Goal: Task Accomplishment & Management: Complete application form

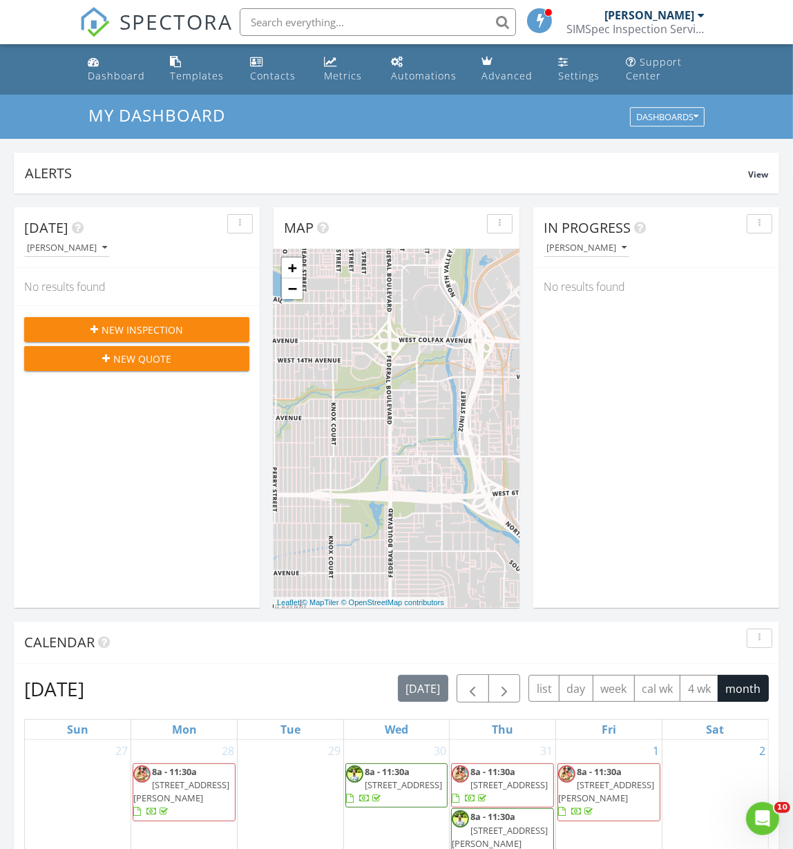
click at [97, 329] on icon "button" at bounding box center [94, 330] width 8 height 10
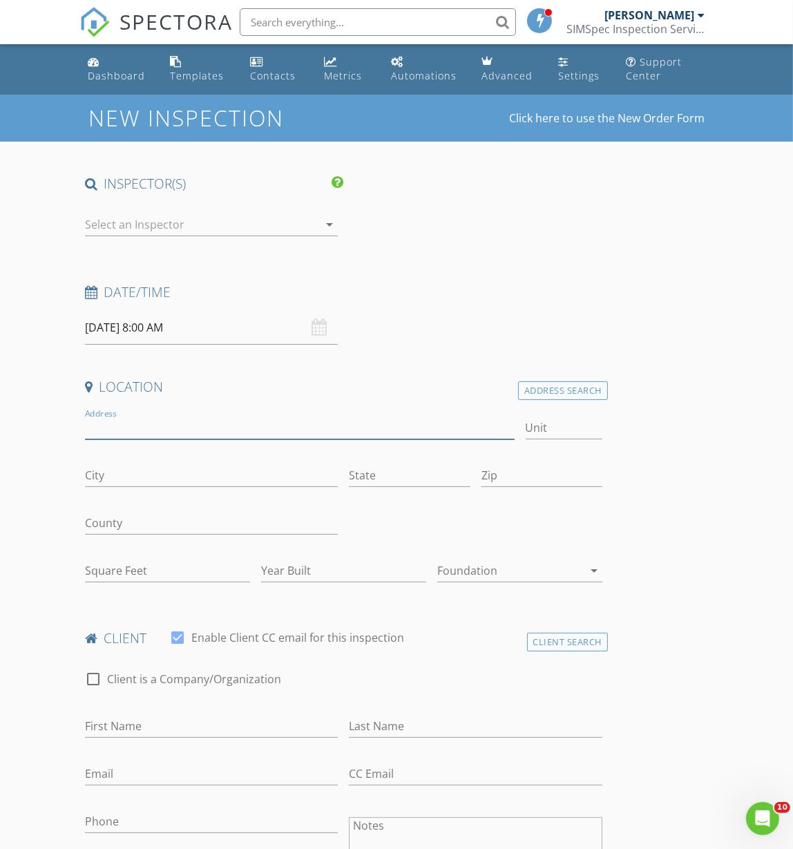
click at [142, 422] on input "Address" at bounding box center [300, 427] width 430 height 23
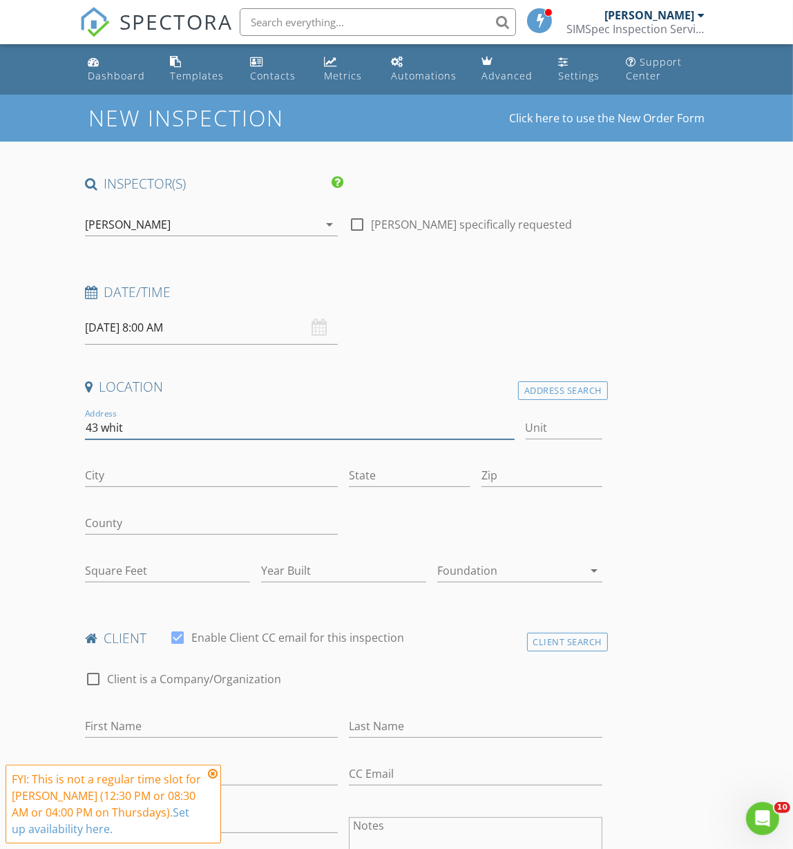
type input "43 white"
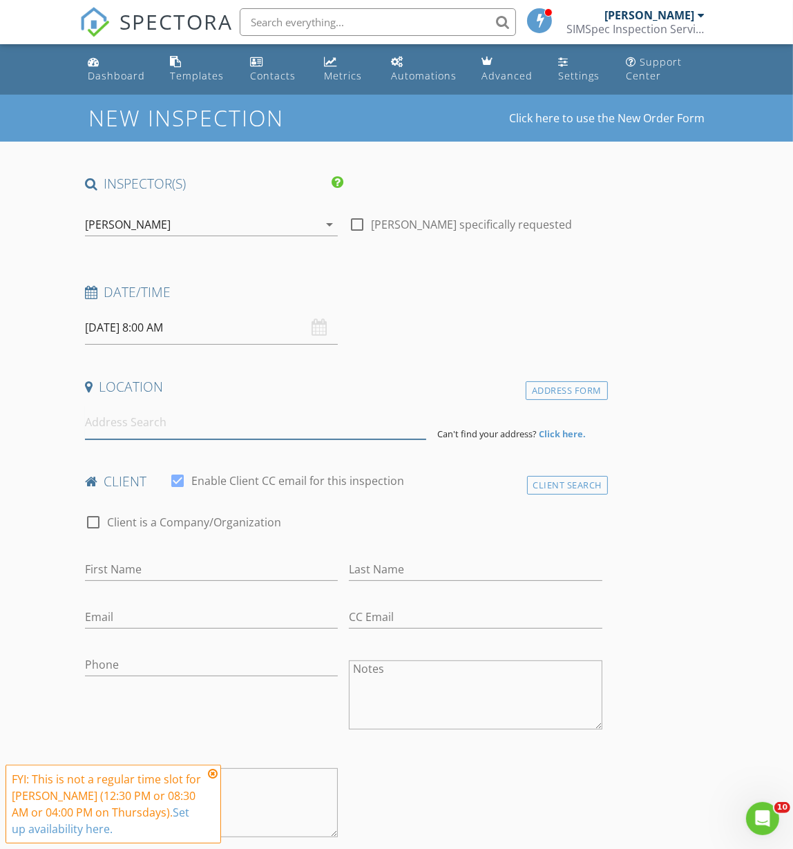
click at [135, 425] on input at bounding box center [255, 422] width 341 height 34
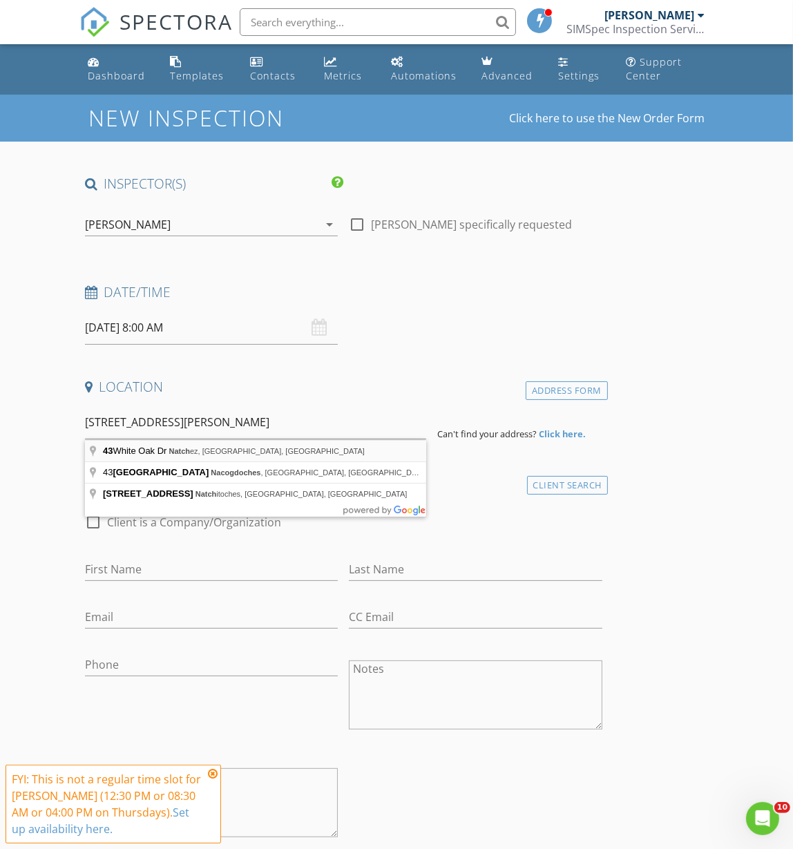
type input "43 White Oak Dr, Natchez, MS, USA"
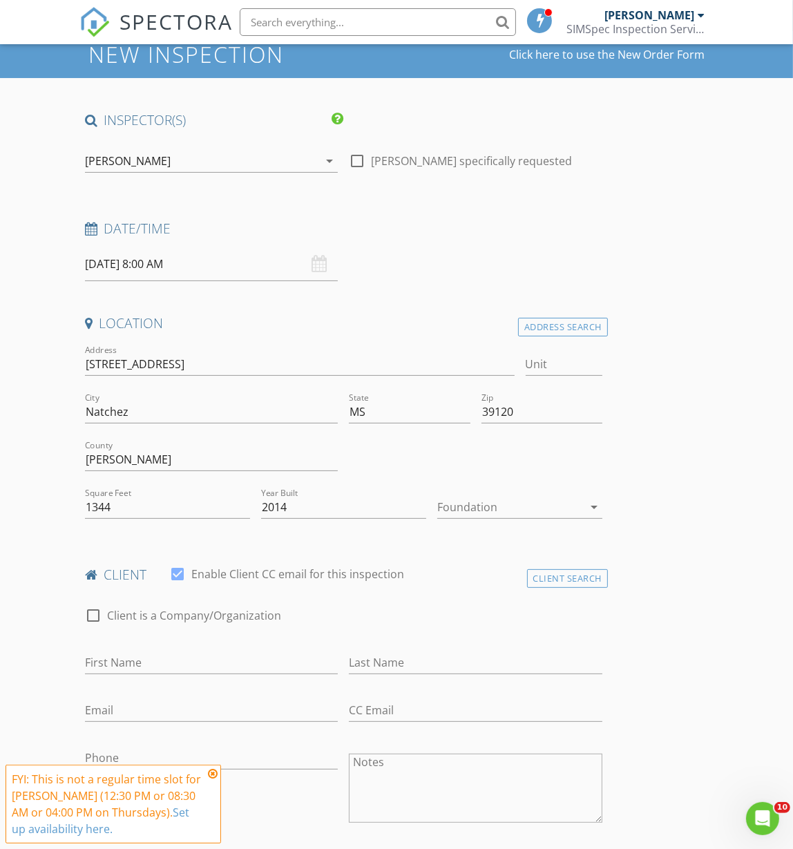
scroll to position [110, 0]
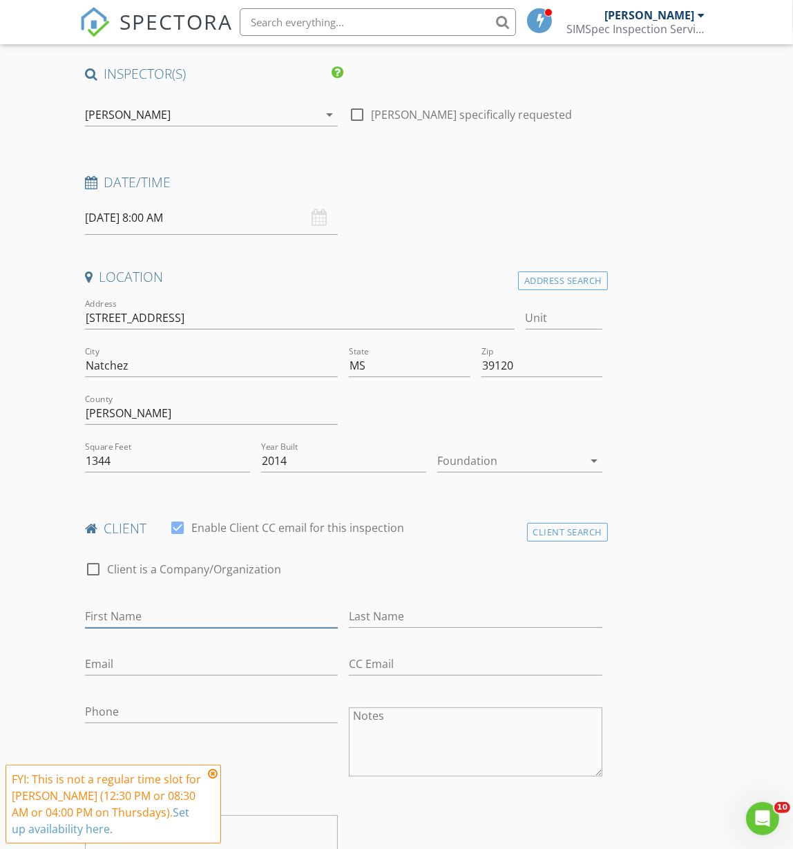
click at [135, 623] on input "First Name" at bounding box center [211, 616] width 253 height 23
type input "Melissa"
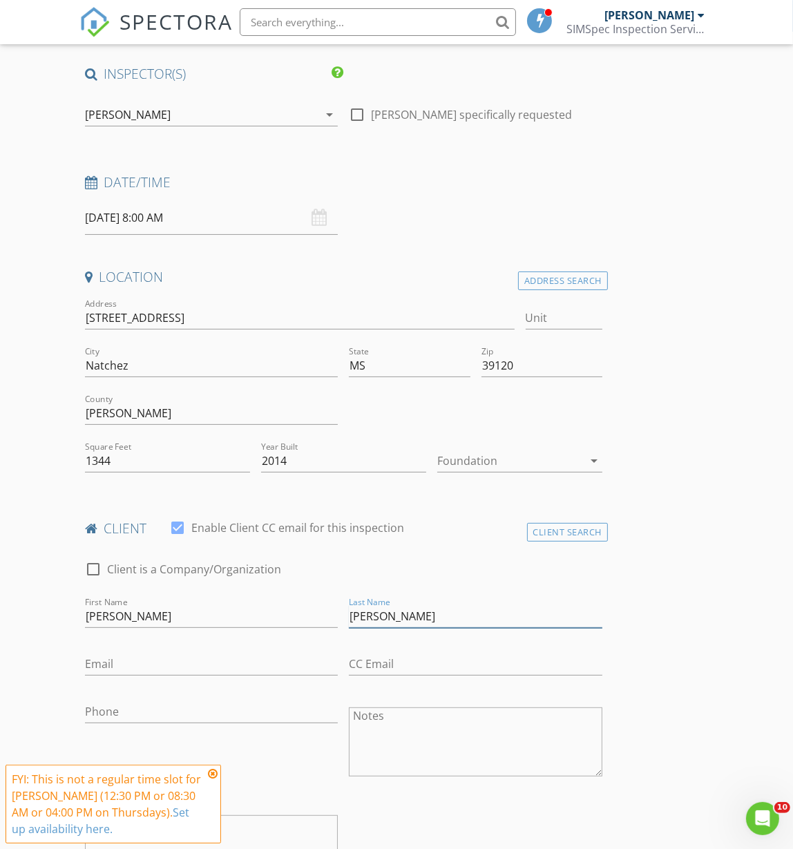
type input "Williams"
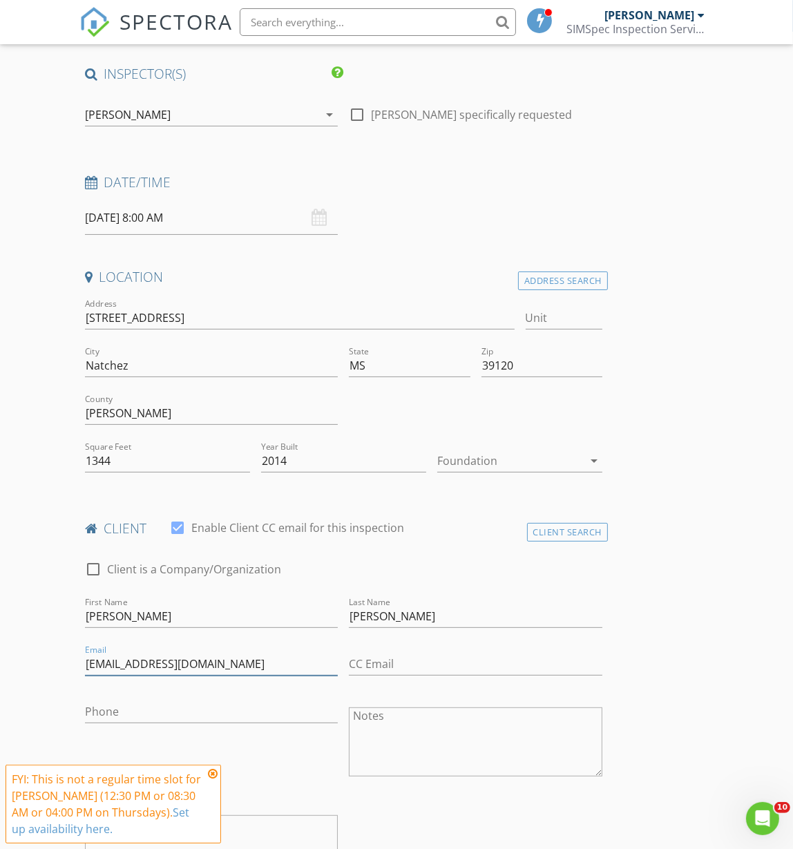
type input "brwnsuga601@aol.com"
click at [108, 665] on input "brwnsuga601@aol.com" at bounding box center [211, 664] width 253 height 23
click at [108, 665] on input "[EMAIL_ADDRESS][DOMAIN_NAME]" at bounding box center [211, 664] width 253 height 23
click at [126, 710] on input "601-549-72582" at bounding box center [211, 711] width 253 height 23
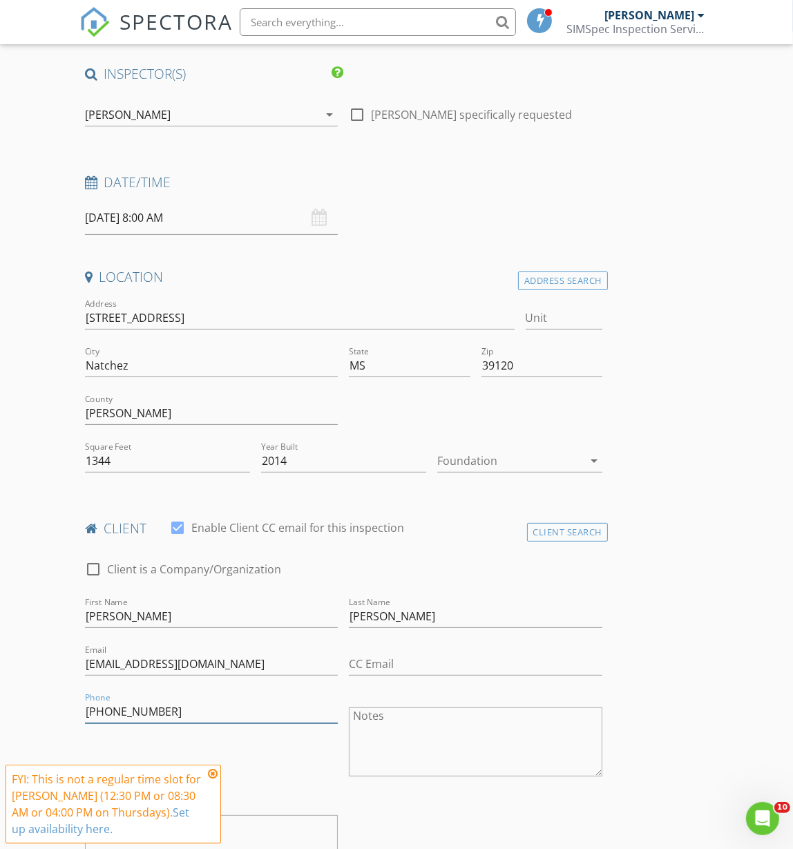
click at [126, 710] on input "601-549-72582" at bounding box center [211, 711] width 253 height 23
paste input "97-"
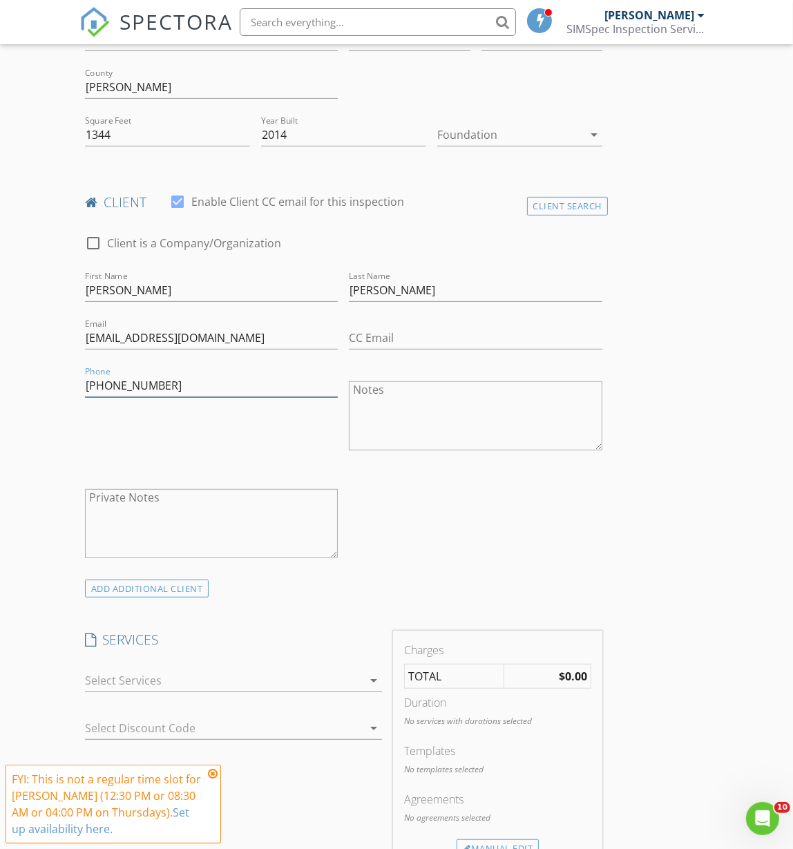
scroll to position [706, 0]
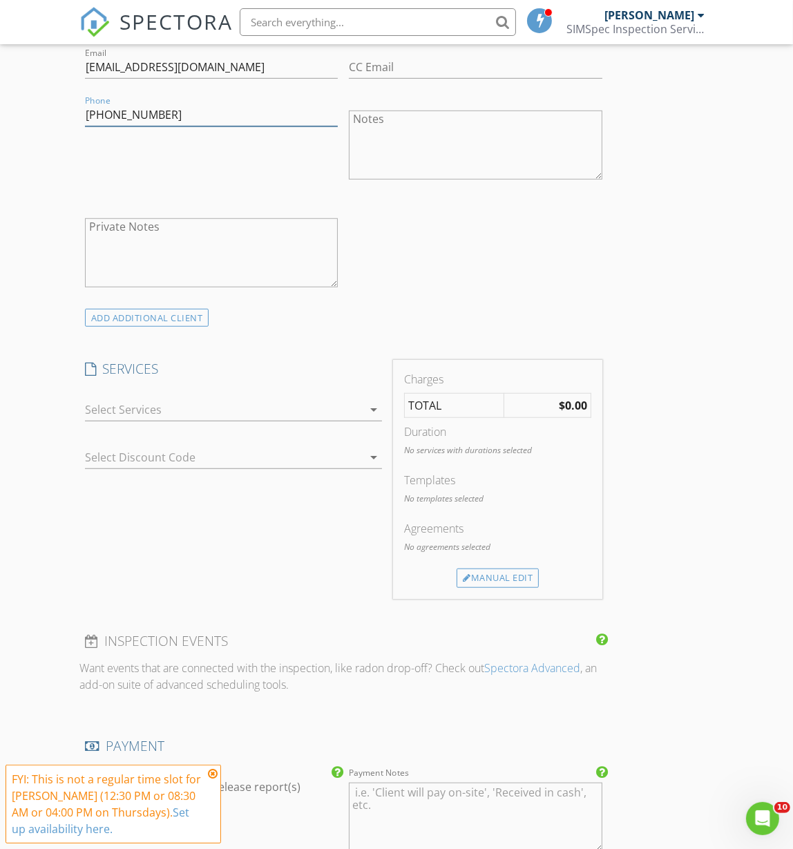
type input "[PHONE_NUMBER]"
click at [157, 414] on div at bounding box center [224, 409] width 278 height 22
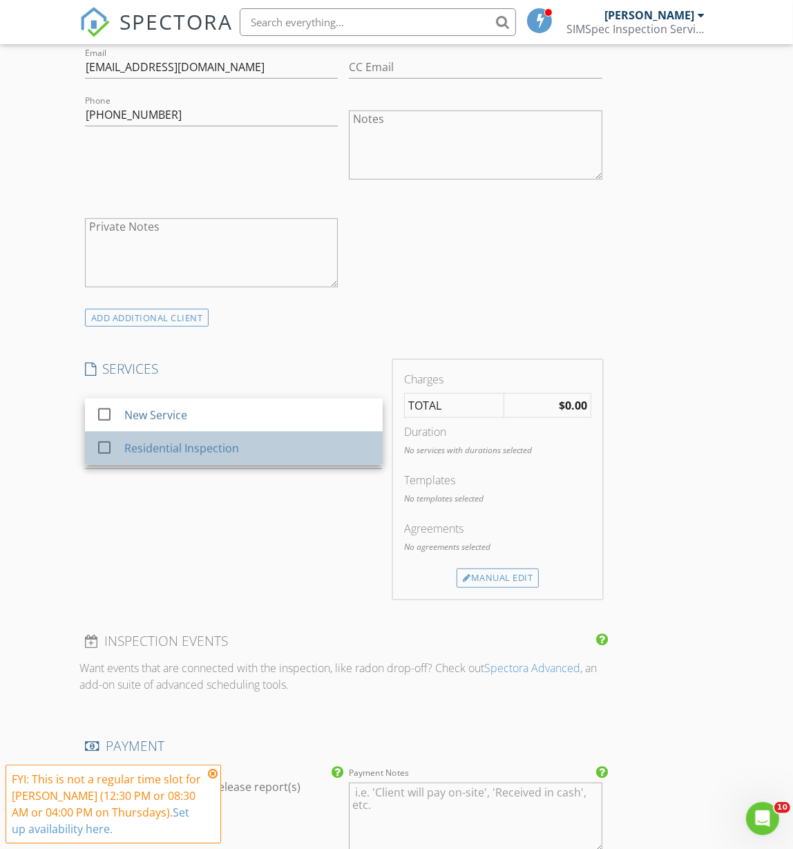
click at [162, 445] on div "Residential Inspection" at bounding box center [181, 448] width 115 height 17
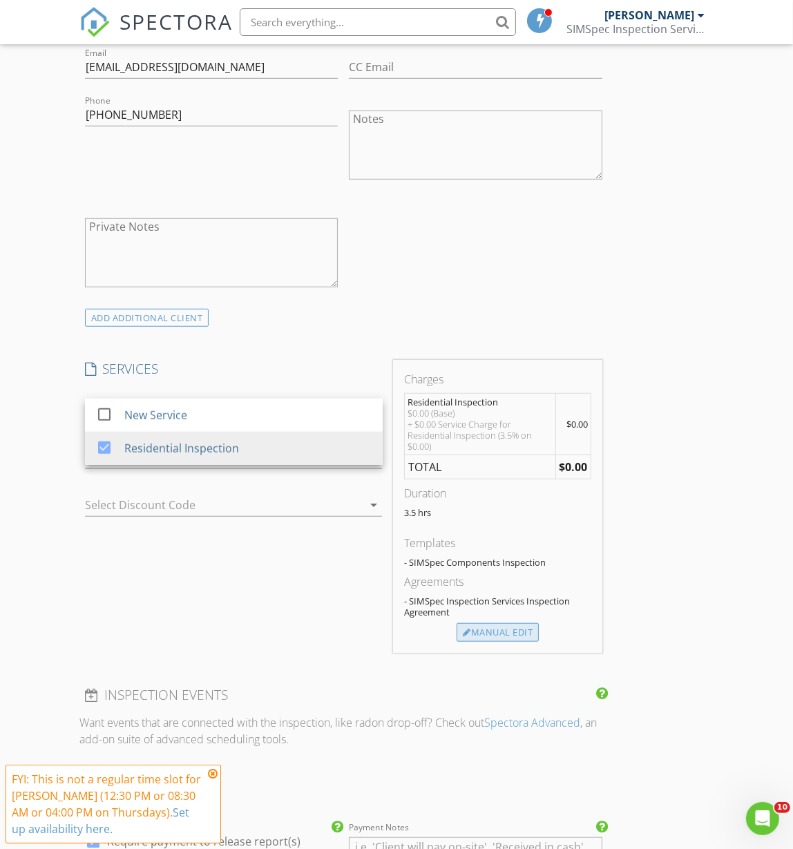
click at [510, 632] on div "Manual Edit" at bounding box center [497, 632] width 82 height 19
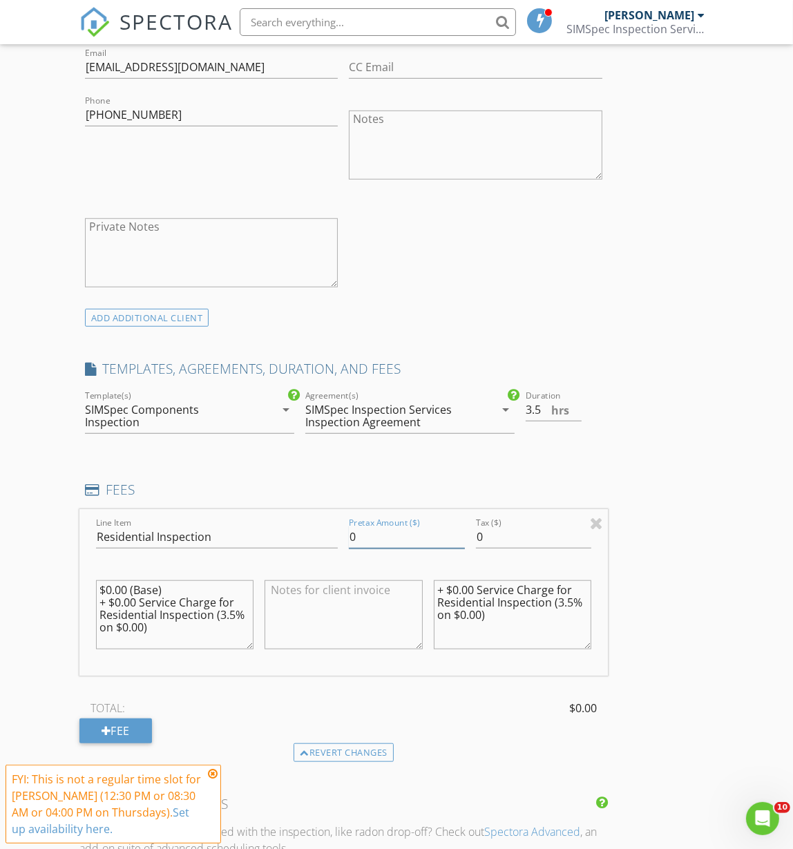
click at [391, 532] on input "0" at bounding box center [406, 536] width 115 height 23
type input "475"
click at [365, 458] on div "INSPECTOR(S) check_box Jay Sims PRIMARY check_box_outline_blank Tyler Weatherly…" at bounding box center [343, 578] width 528 height 2221
click at [366, 421] on div "SIMSpec Inspection Services Inspection Agreement" at bounding box center [390, 415] width 171 height 25
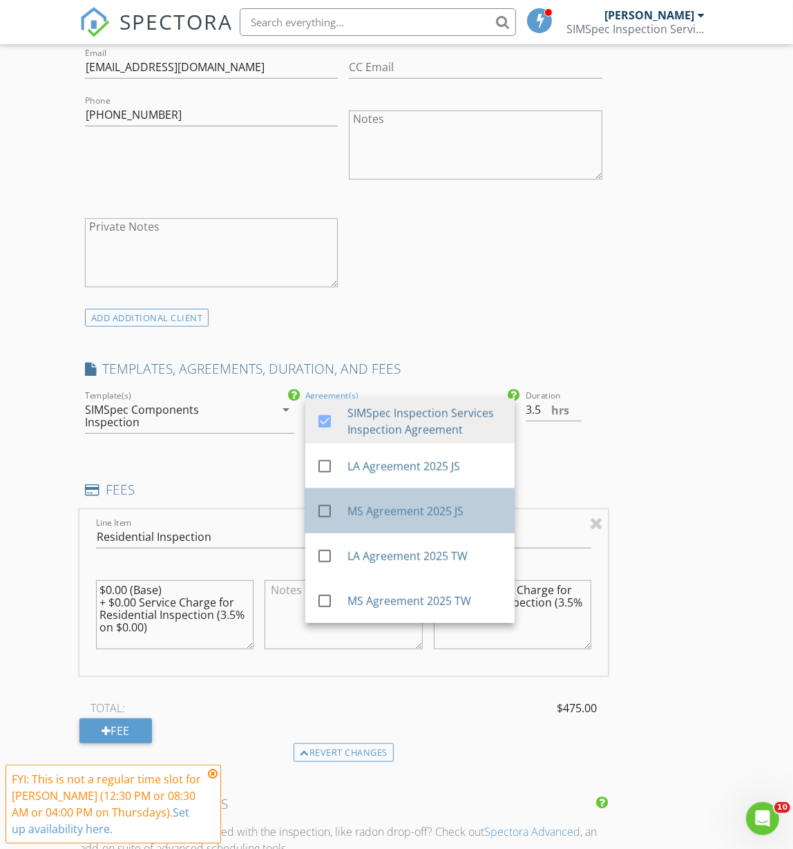
click at [367, 494] on div "check_box_outline_blank MS Agreement 2025 JS" at bounding box center [409, 511] width 187 height 34
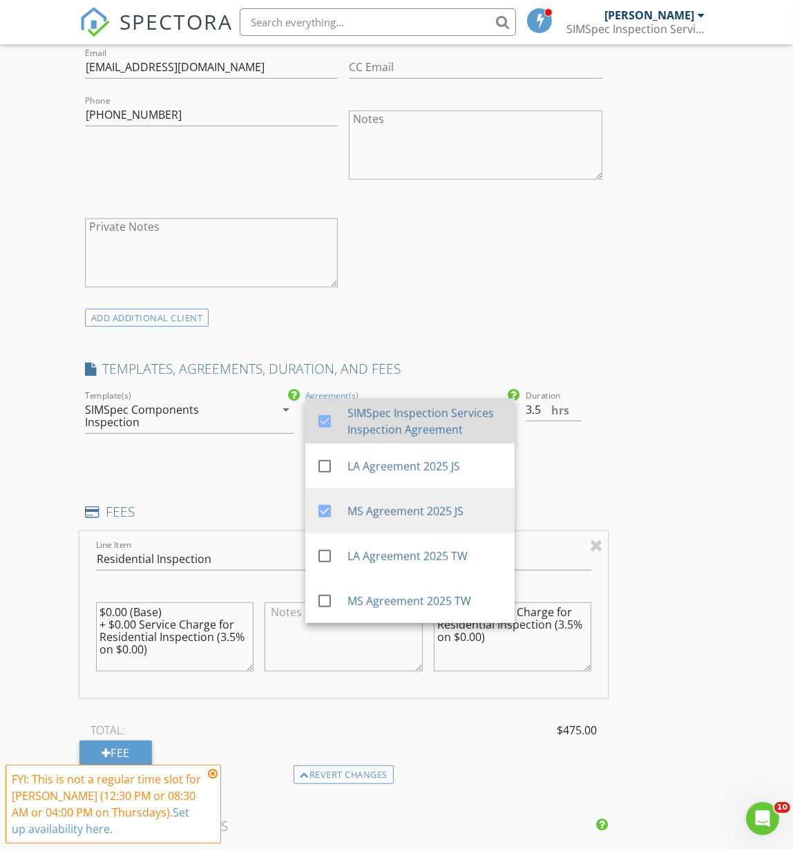
click at [367, 425] on div "SIMSpec Inspection Services Inspection Agreement" at bounding box center [425, 421] width 156 height 33
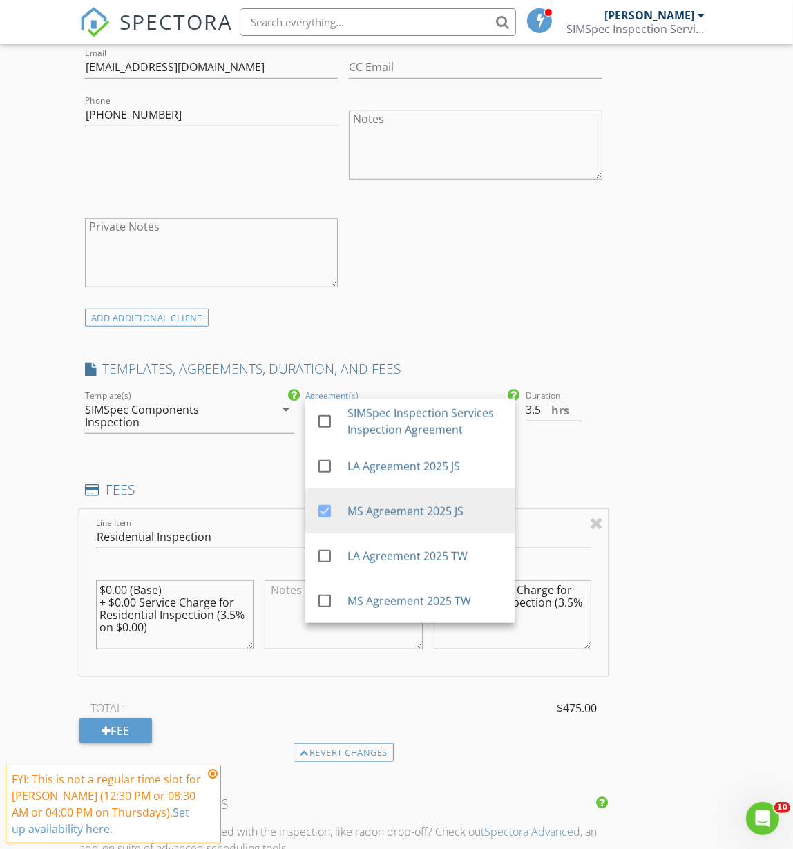
click at [542, 325] on div "ADD ADDITIONAL client" at bounding box center [343, 317] width 528 height 19
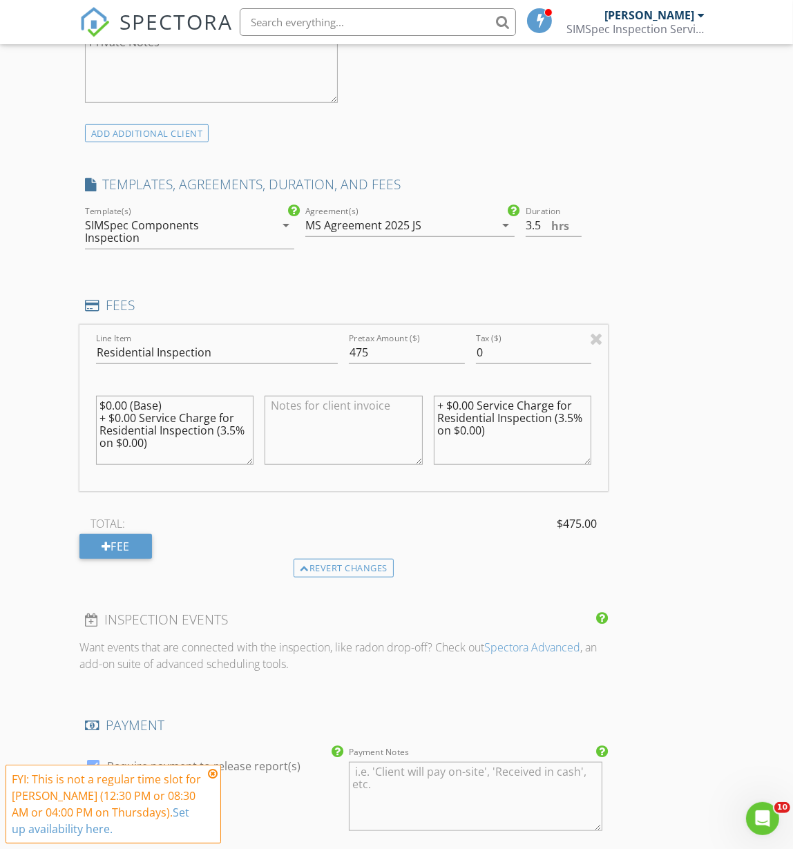
scroll to position [1121, 0]
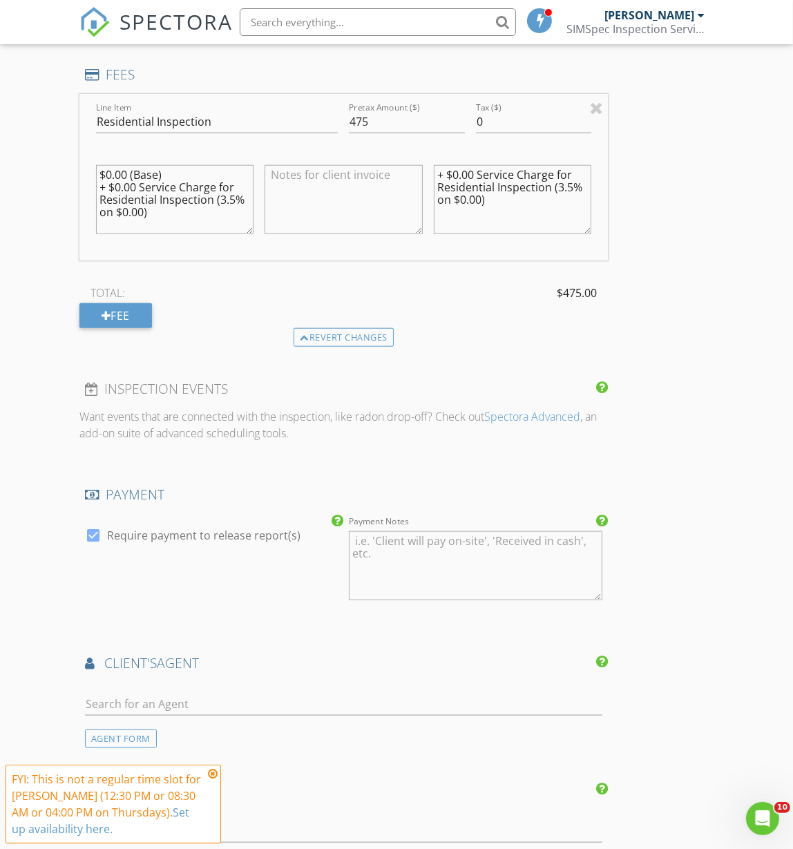
click at [211, 771] on icon at bounding box center [213, 773] width 10 height 11
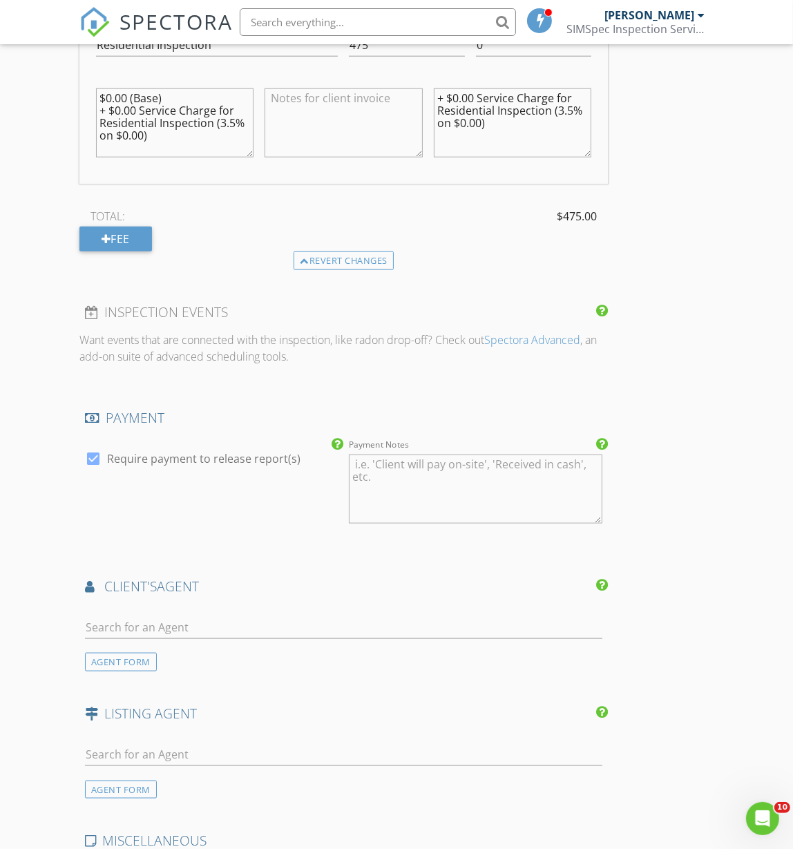
scroll to position [1226, 0]
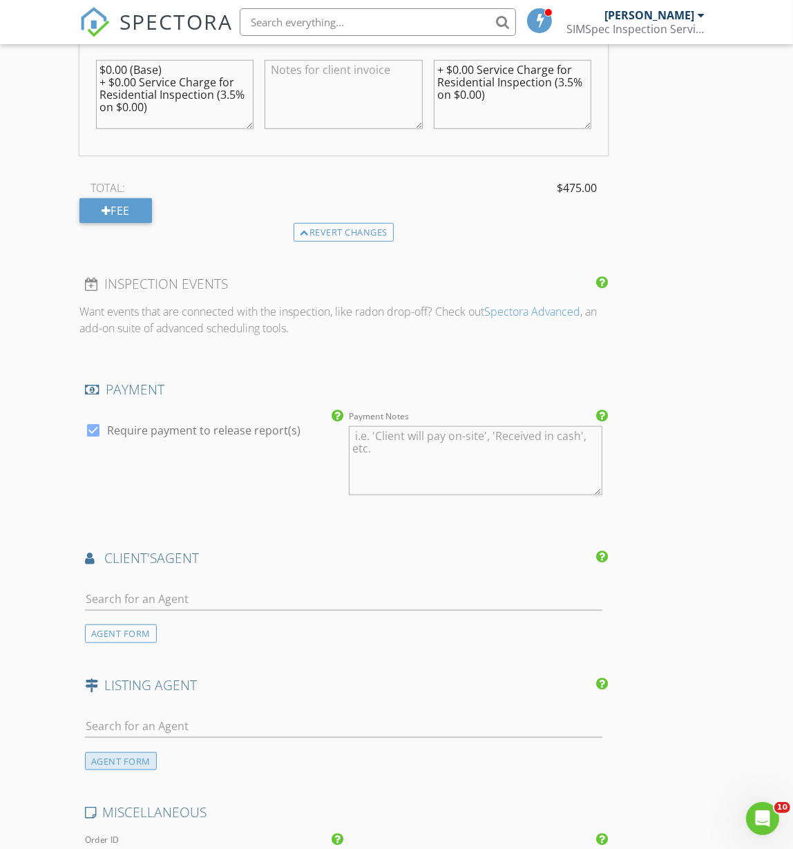
click at [127, 752] on div "AGENT FORM" at bounding box center [121, 761] width 72 height 19
click at [33, 664] on div "New Inspection Click here to use the New Order Form INSPECTOR(S) check_box Jay …" at bounding box center [396, 231] width 793 height 2726
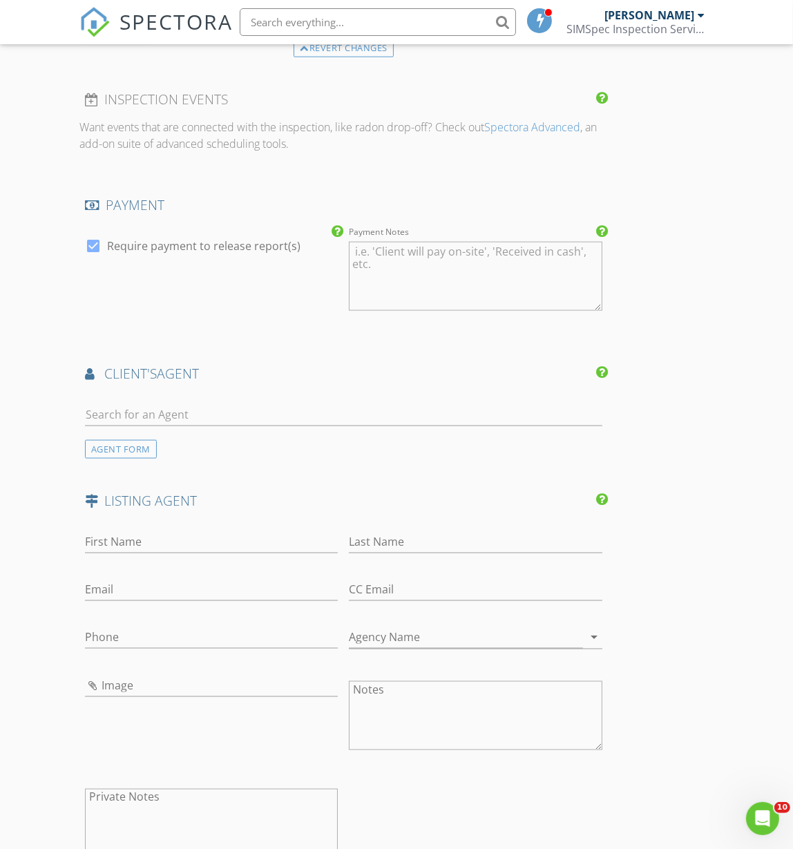
scroll to position [1647, 0]
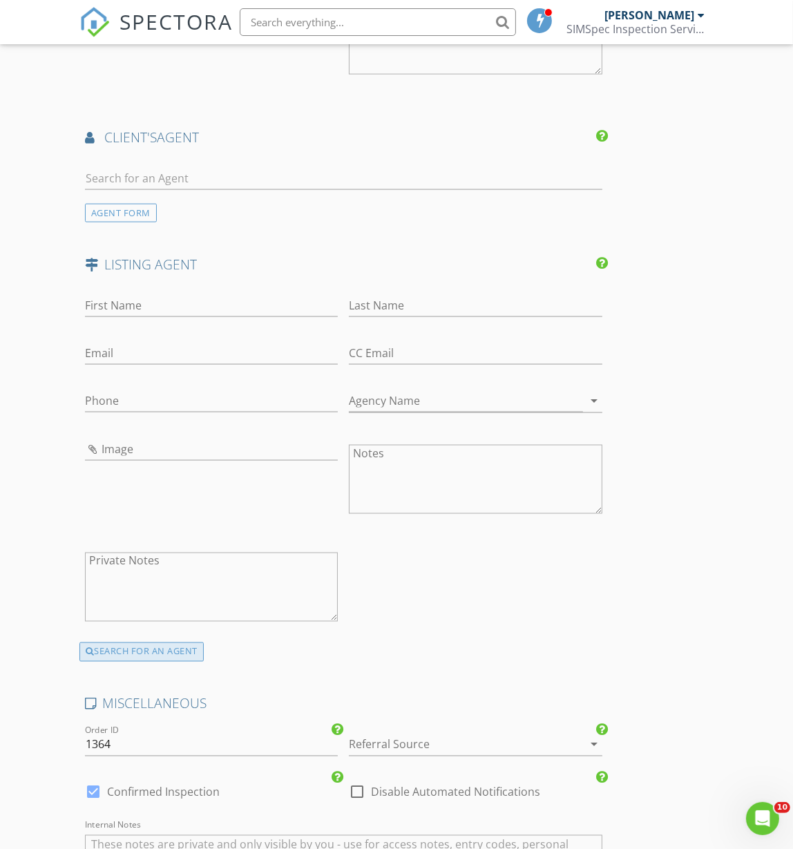
click at [148, 642] on div "SEARCH FOR AN AGENT" at bounding box center [141, 651] width 124 height 19
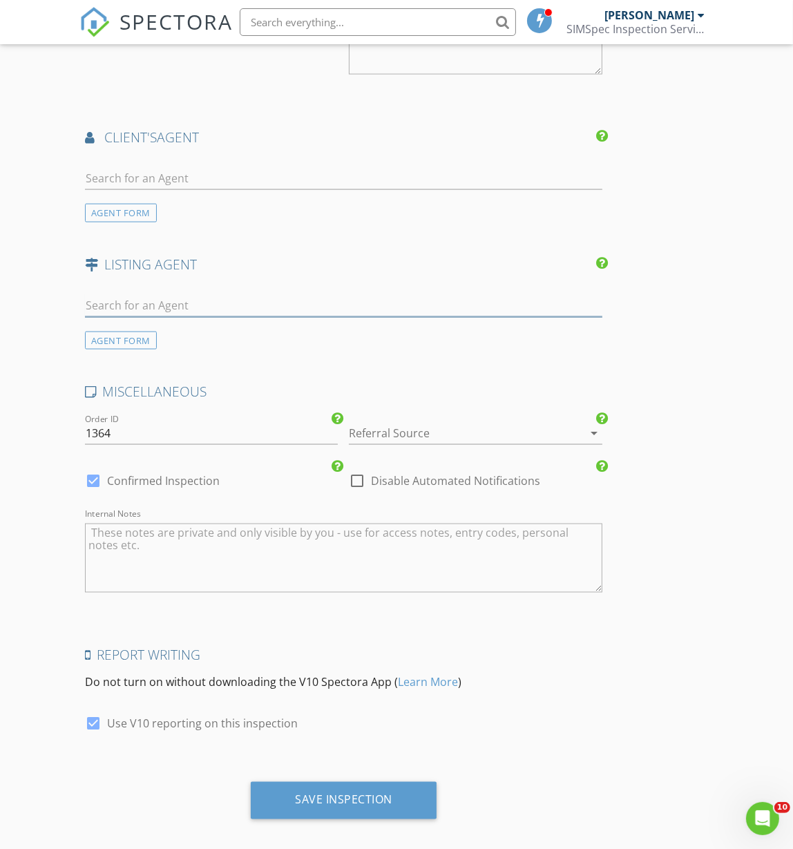
click at [128, 294] on input "text" at bounding box center [343, 305] width 517 height 23
type input "shan"
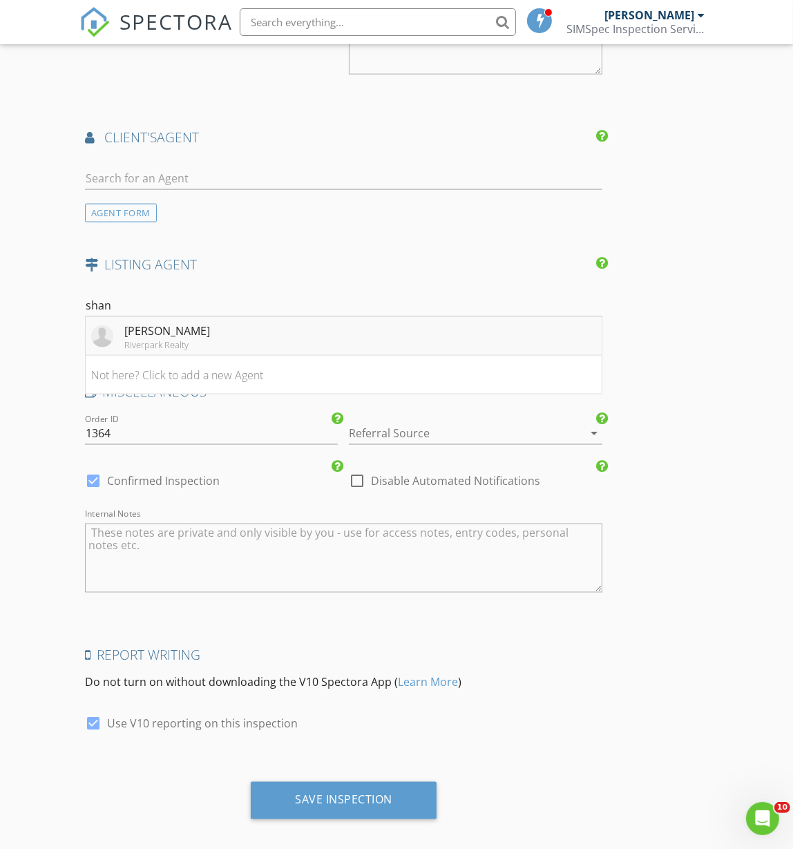
click at [139, 322] on div "[PERSON_NAME]" at bounding box center [167, 330] width 86 height 17
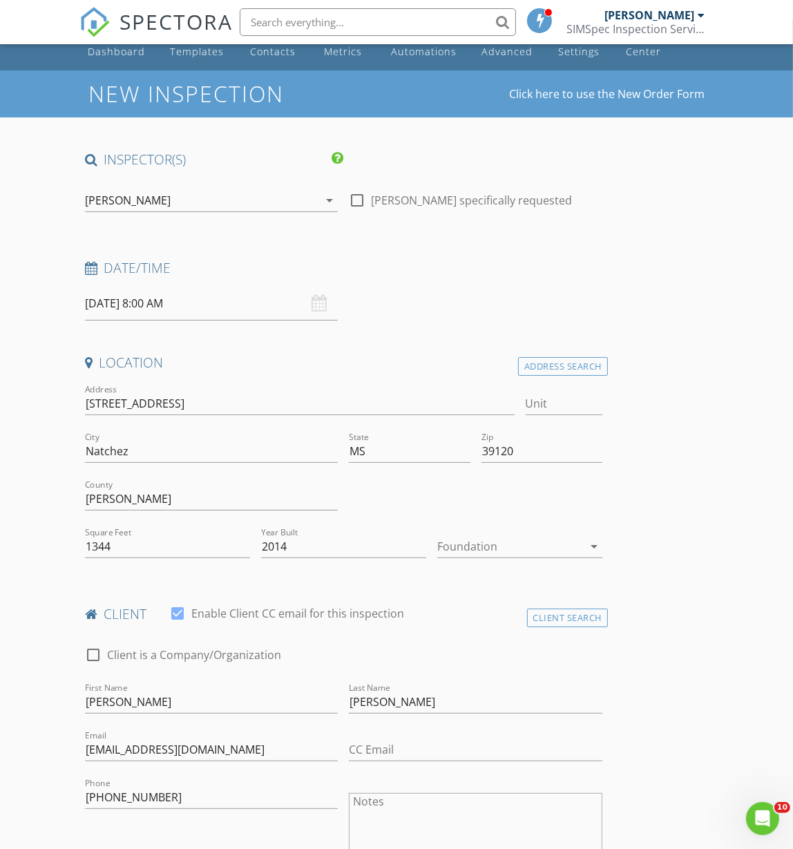
scroll to position [0, 0]
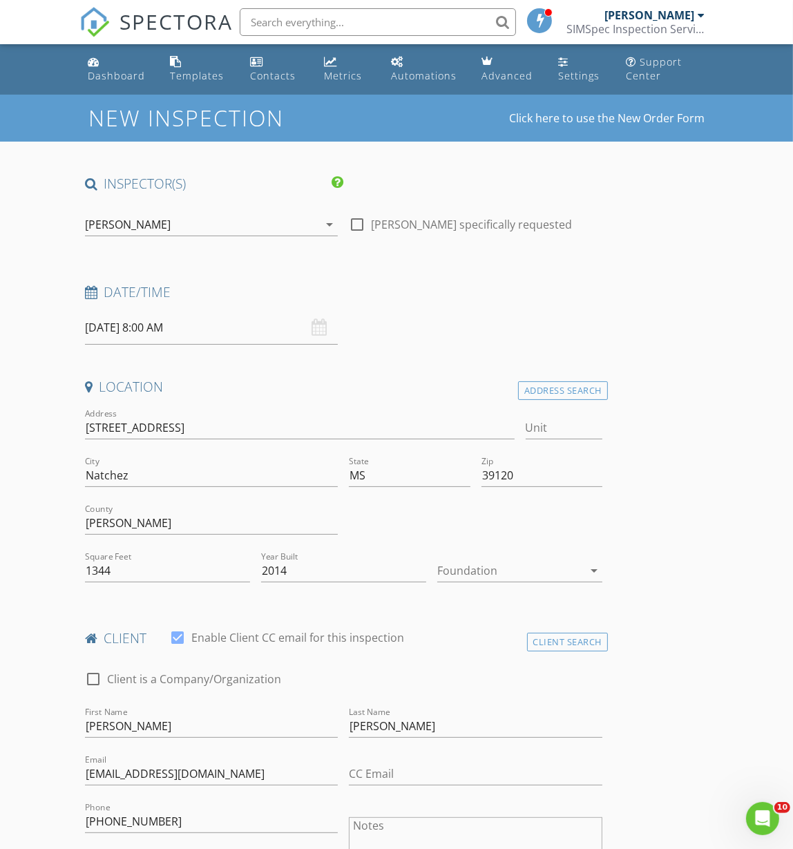
click at [127, 329] on input "[DATE] 8:00 AM" at bounding box center [211, 328] width 253 height 34
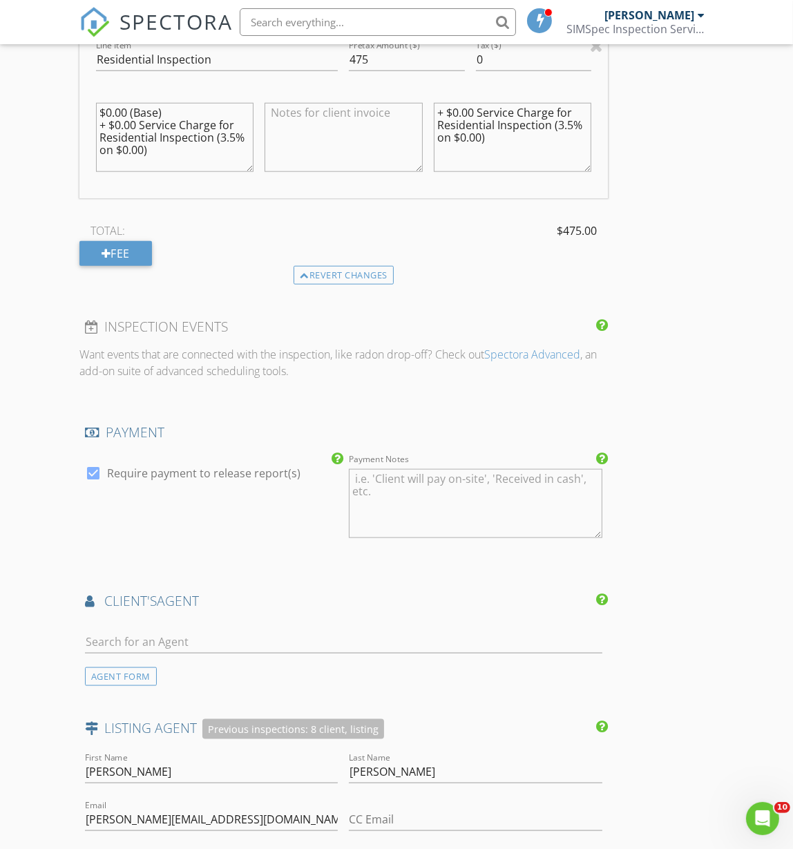
scroll to position [1960, 0]
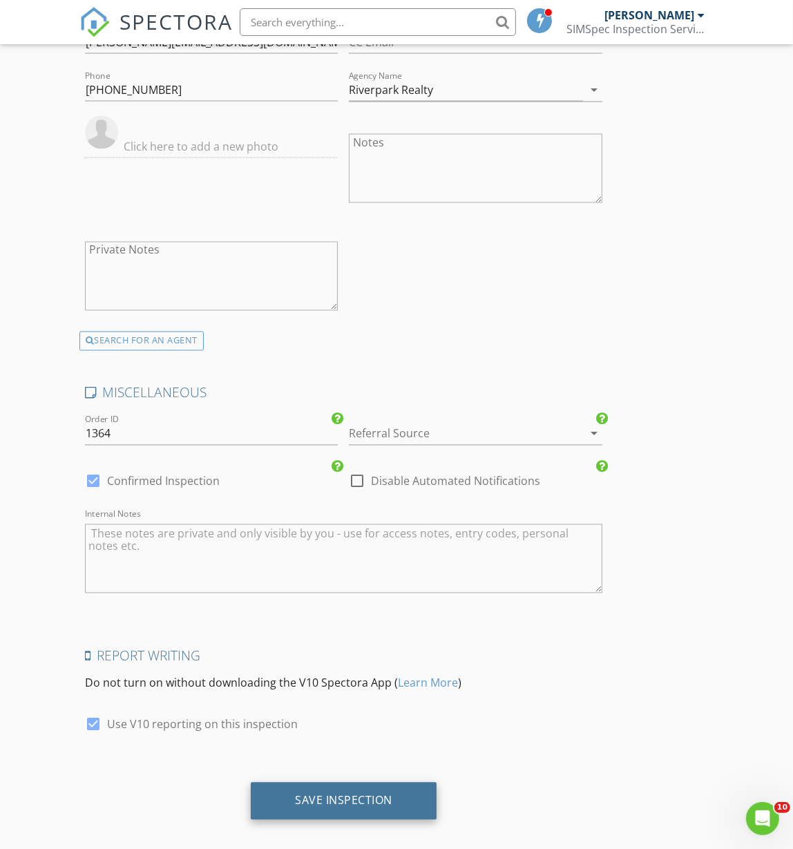
click at [356, 782] on div "Save Inspection" at bounding box center [344, 800] width 186 height 37
